Goal: Navigation & Orientation: Find specific page/section

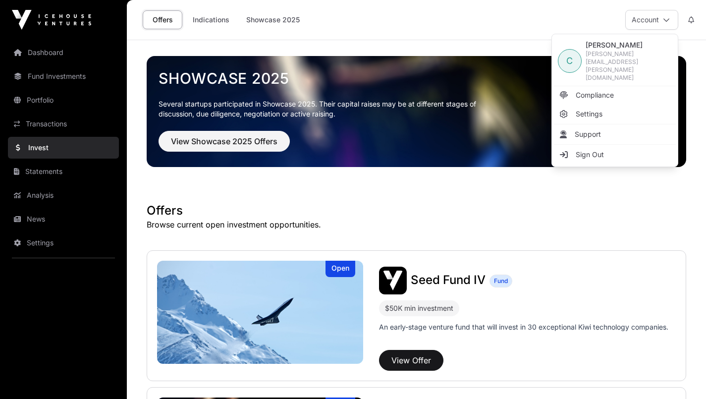
click at [660, 18] on button "Account" at bounding box center [652, 20] width 53 height 20
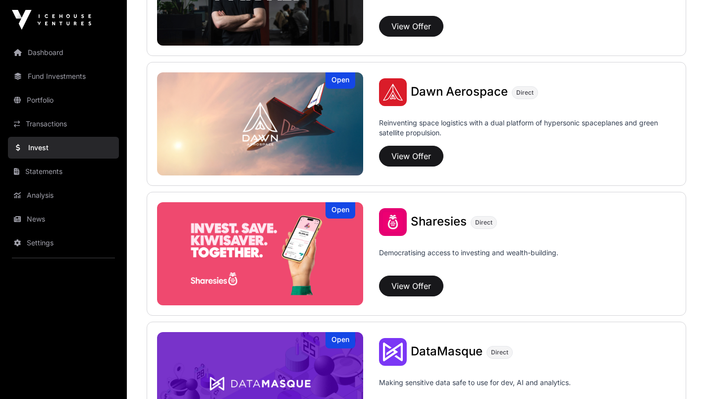
scroll to position [1107, 0]
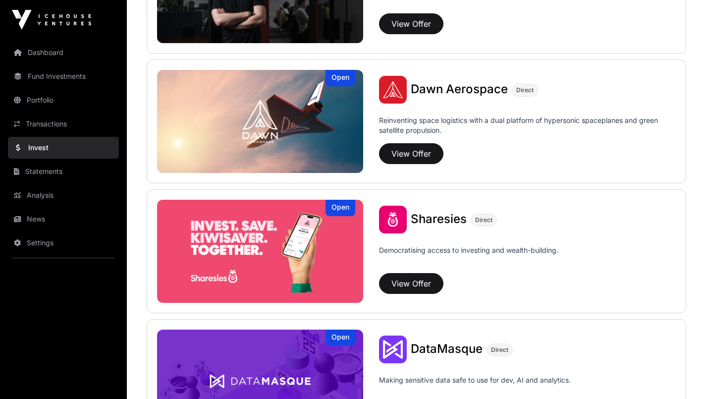
click at [42, 56] on link "Dashboard" at bounding box center [63, 53] width 111 height 22
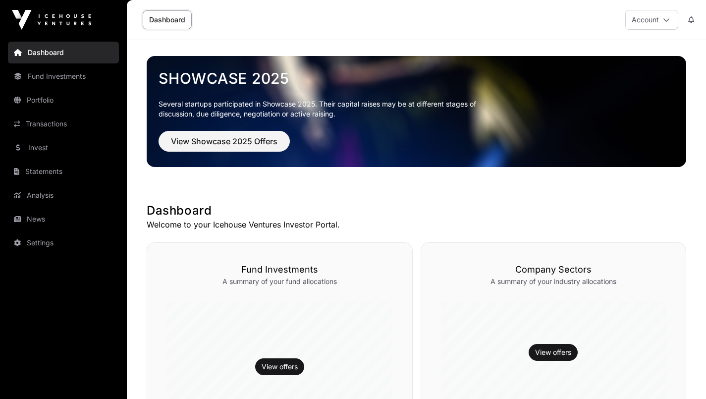
click at [39, 157] on link "Invest" at bounding box center [63, 148] width 111 height 22
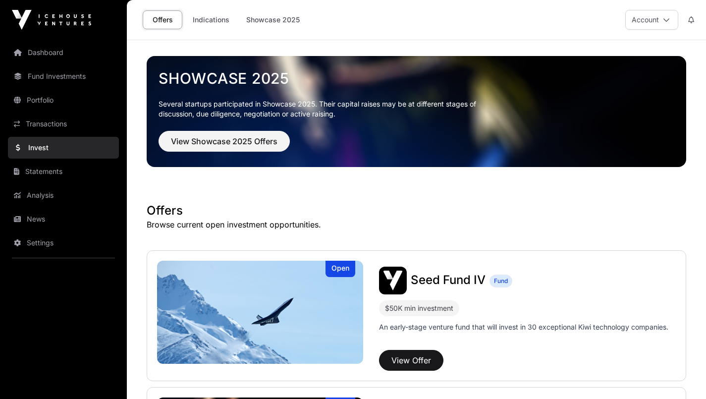
click at [214, 22] on link "Indications" at bounding box center [211, 19] width 50 height 19
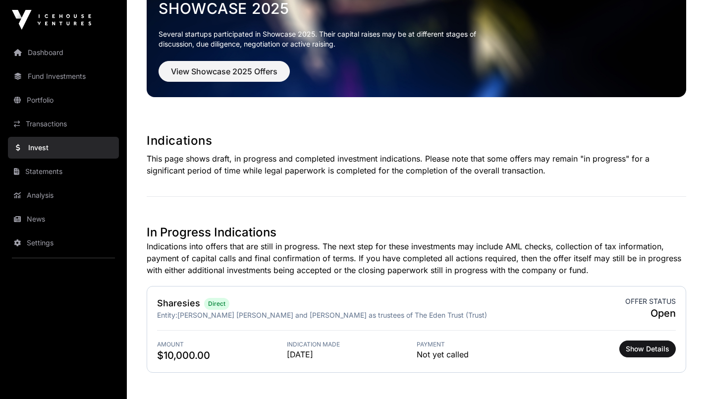
scroll to position [127, 0]
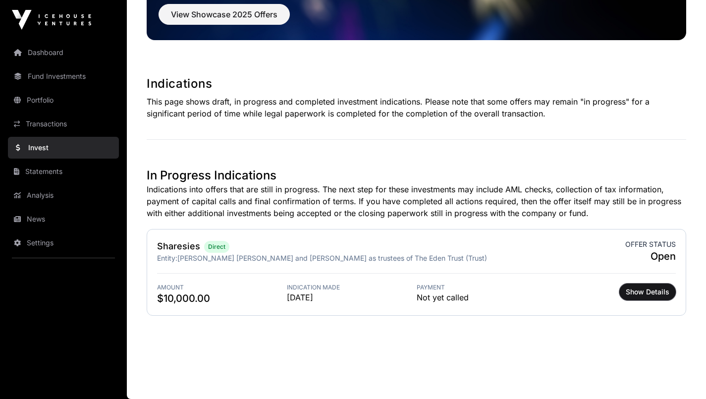
click at [649, 292] on span "Show Details" at bounding box center [648, 292] width 44 height 10
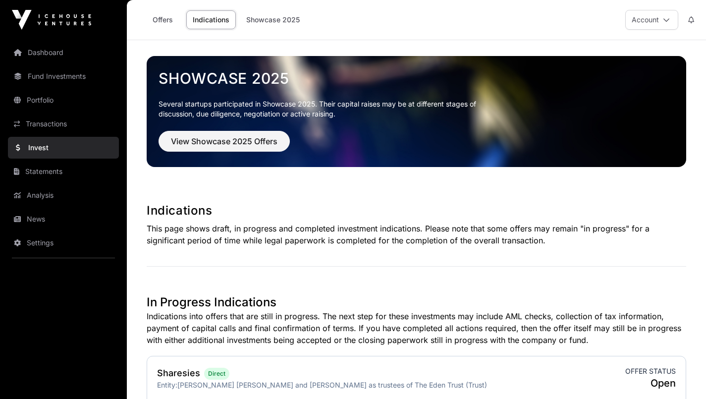
scroll to position [127, 0]
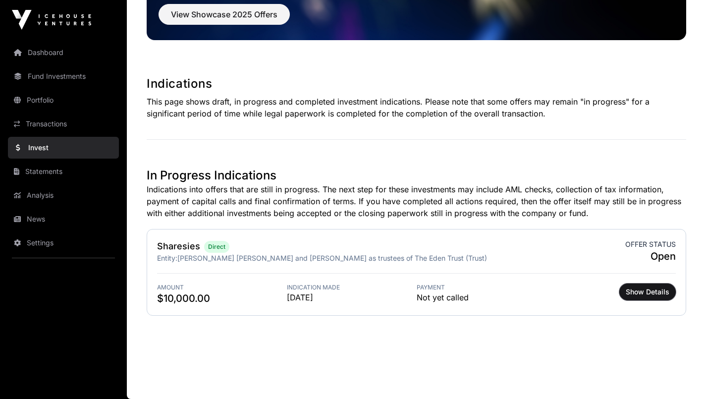
click at [647, 295] on span "Show Details" at bounding box center [648, 292] width 44 height 10
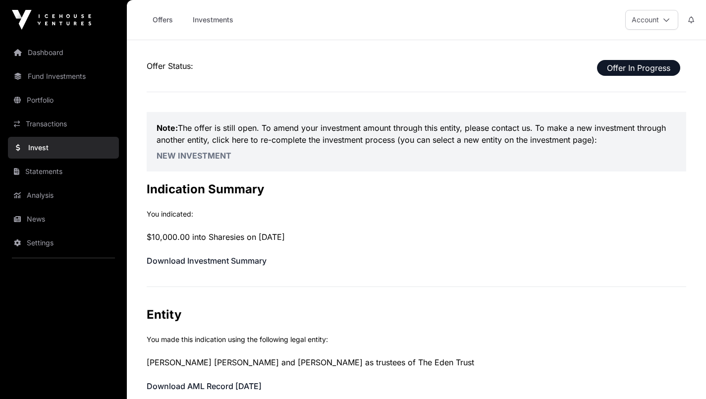
click at [52, 54] on link "Dashboard" at bounding box center [63, 53] width 111 height 22
